Goal: Task Accomplishment & Management: Use online tool/utility

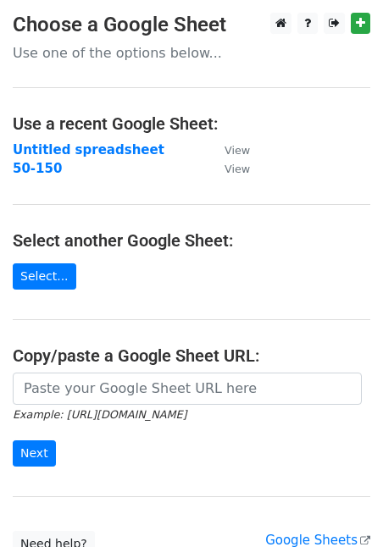
scroll to position [54, 0]
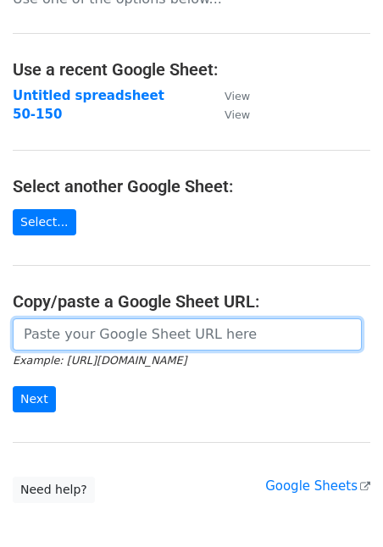
click at [112, 336] on input "url" at bounding box center [187, 335] width 349 height 32
paste input "[URL][DOMAIN_NAME]"
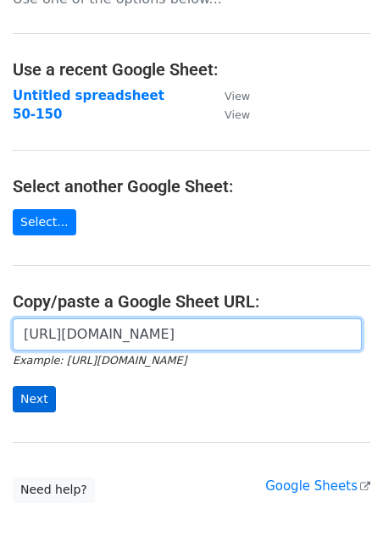
type input "[URL][DOMAIN_NAME]"
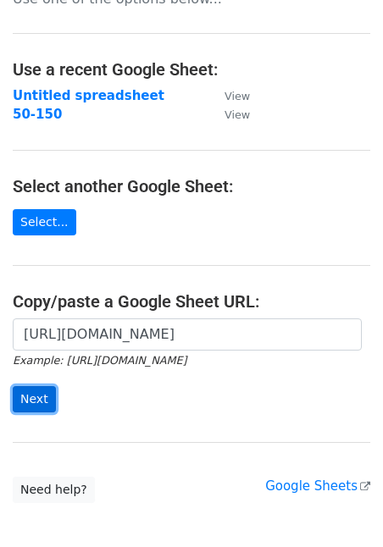
click at [43, 401] on input "Next" at bounding box center [34, 399] width 43 height 26
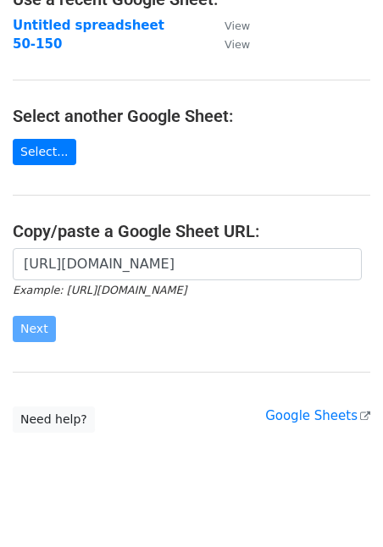
scroll to position [146, 0]
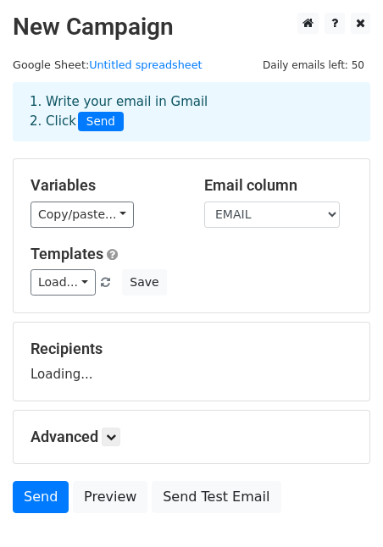
scroll to position [110, 0]
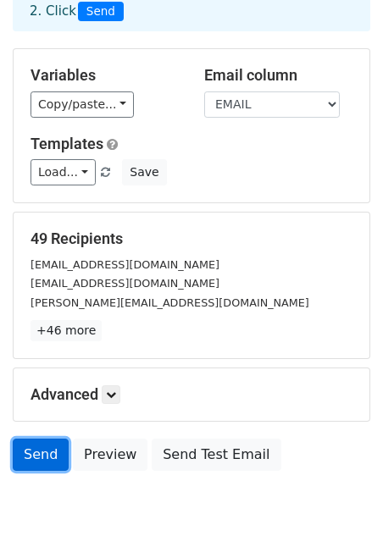
click at [41, 445] on link "Send" at bounding box center [41, 455] width 56 height 32
